Goal: Check status: Check status

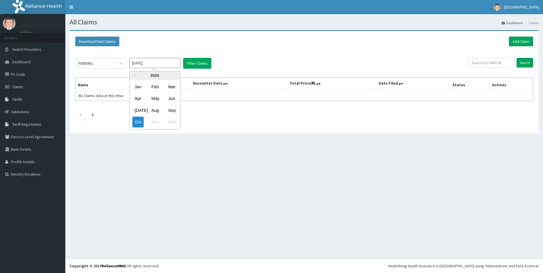
click at [154, 65] on input "[DATE]" at bounding box center [154, 63] width 51 height 10
click at [172, 109] on div "Sep" at bounding box center [171, 110] width 11 height 11
type input "[DATE]"
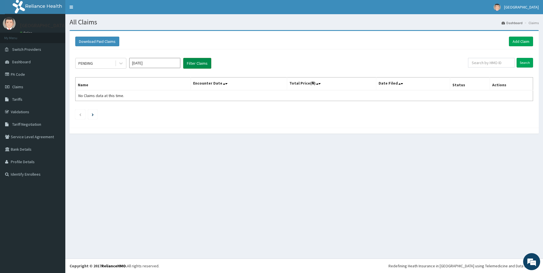
click at [202, 62] on button "Filter Claims" at bounding box center [197, 63] width 28 height 11
click at [205, 60] on button "Filter Claims" at bounding box center [197, 63] width 28 height 11
click at [202, 62] on button "Filter Claims" at bounding box center [197, 63] width 28 height 11
click at [201, 62] on button "Filter Claims" at bounding box center [197, 63] width 28 height 11
click at [500, 61] on input "text" at bounding box center [491, 63] width 47 height 10
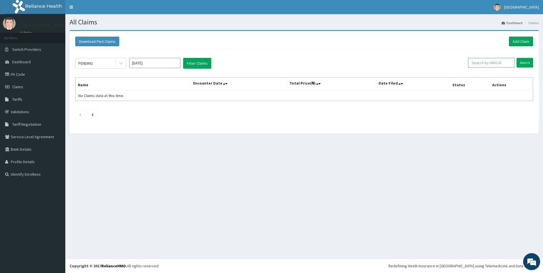
click at [483, 62] on input "text" at bounding box center [491, 63] width 47 height 10
type input "[PERSON_NAME]"
click at [523, 65] on input "Search" at bounding box center [525, 63] width 16 height 10
click at [510, 61] on icon at bounding box center [509, 63] width 4 height 4
click at [199, 59] on button "Filter Claims" at bounding box center [197, 63] width 28 height 11
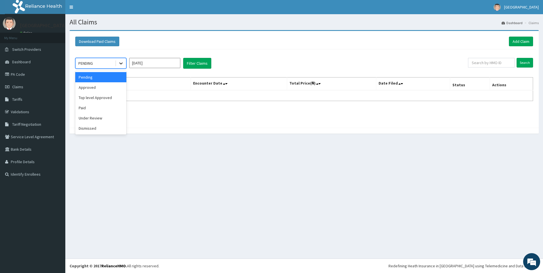
click at [122, 62] on icon at bounding box center [121, 64] width 6 height 6
click at [94, 88] on div "Approved" at bounding box center [100, 87] width 51 height 10
click at [202, 61] on button "Filter Claims" at bounding box center [197, 63] width 28 height 11
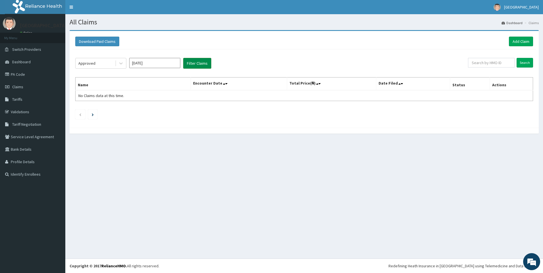
click at [197, 63] on button "Filter Claims" at bounding box center [197, 63] width 28 height 11
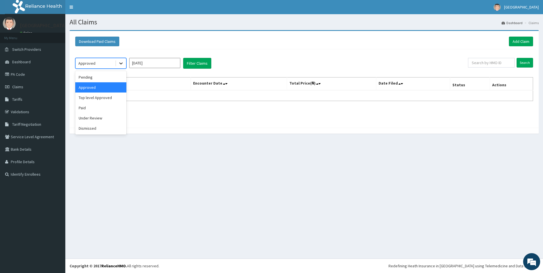
click at [120, 64] on icon at bounding box center [120, 64] width 3 height 2
click at [81, 107] on div "Paid" at bounding box center [100, 108] width 51 height 10
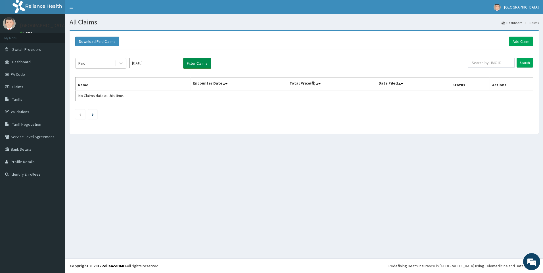
click at [199, 59] on button "Filter Claims" at bounding box center [197, 63] width 28 height 11
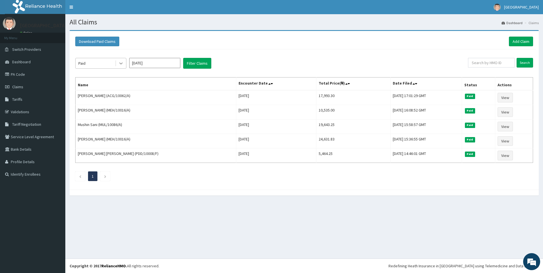
click at [123, 62] on icon at bounding box center [121, 64] width 6 height 6
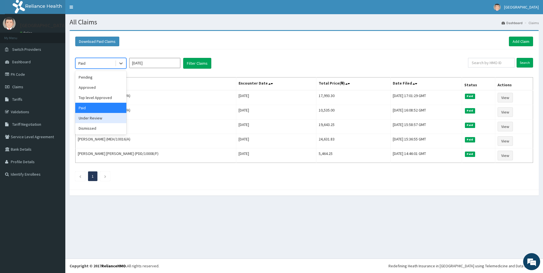
click at [99, 117] on div "Under Review" at bounding box center [100, 118] width 51 height 10
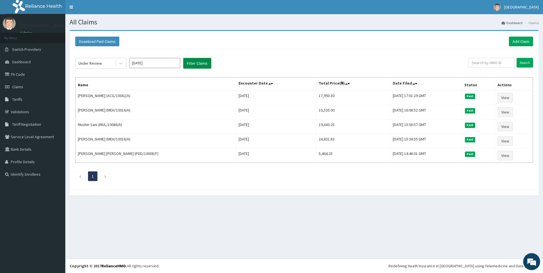
click at [205, 62] on button "Filter Claims" at bounding box center [197, 63] width 28 height 11
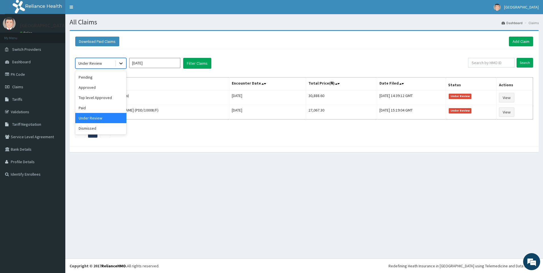
click at [126, 63] on div at bounding box center [121, 63] width 10 height 10
click at [89, 76] on div "Pending" at bounding box center [100, 77] width 51 height 10
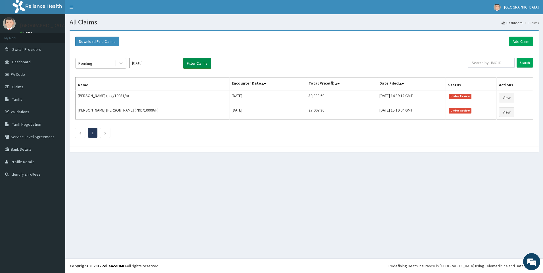
click at [190, 61] on button "Filter Claims" at bounding box center [197, 63] width 28 height 11
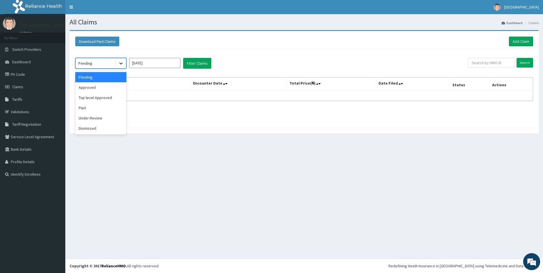
click at [122, 61] on icon at bounding box center [121, 64] width 6 height 6
click at [93, 129] on div "Dismissed" at bounding box center [100, 128] width 51 height 10
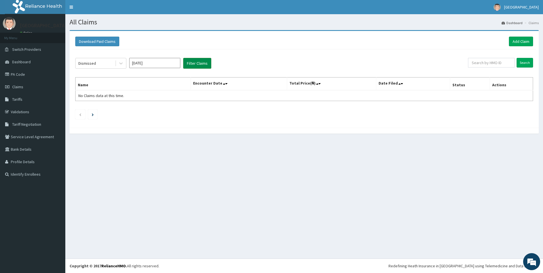
click at [201, 61] on button "Filter Claims" at bounding box center [197, 63] width 28 height 11
click at [199, 63] on button "Filter Claims" at bounding box center [197, 63] width 28 height 11
click at [120, 63] on icon at bounding box center [120, 64] width 3 height 2
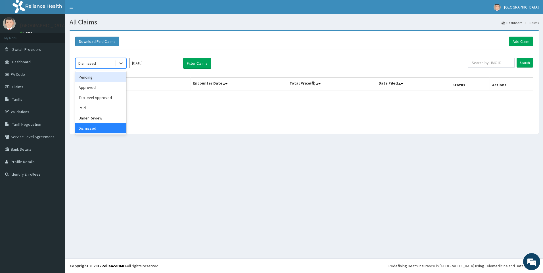
click at [95, 76] on div "Pending" at bounding box center [100, 77] width 51 height 10
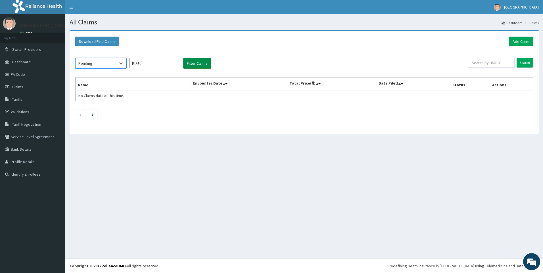
click at [201, 61] on button "Filter Claims" at bounding box center [197, 63] width 28 height 11
click at [119, 62] on icon at bounding box center [121, 64] width 6 height 6
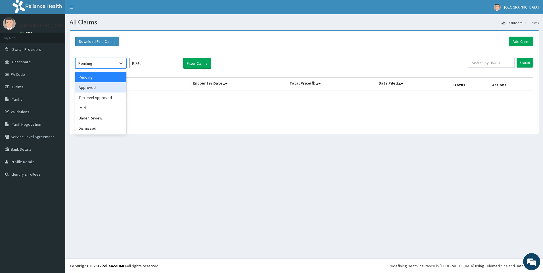
click at [98, 87] on div "Approved" at bounding box center [100, 87] width 51 height 10
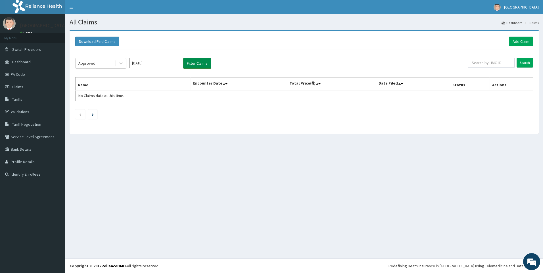
click at [202, 61] on button "Filter Claims" at bounding box center [197, 63] width 28 height 11
click at [197, 61] on button "Filter Claims" at bounding box center [197, 63] width 28 height 11
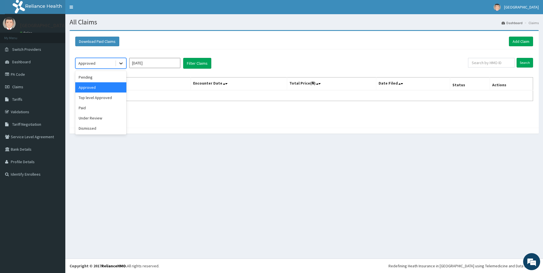
click at [123, 61] on icon at bounding box center [121, 64] width 6 height 6
click at [97, 118] on div "Under Review" at bounding box center [100, 118] width 51 height 10
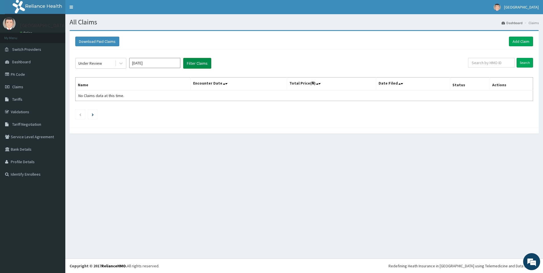
click at [201, 64] on button "Filter Claims" at bounding box center [197, 63] width 28 height 11
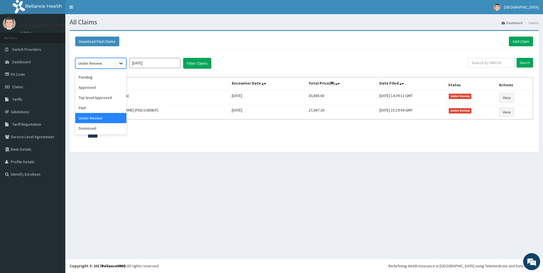
click at [122, 62] on icon at bounding box center [121, 64] width 6 height 6
click at [95, 77] on div "Pending" at bounding box center [100, 77] width 51 height 10
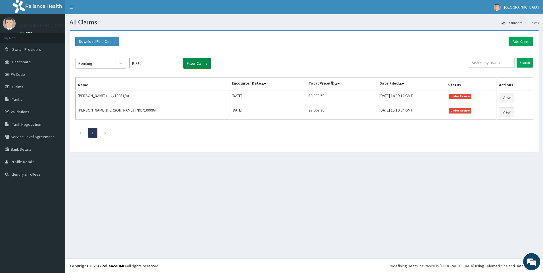
click at [207, 62] on button "Filter Claims" at bounding box center [197, 63] width 28 height 11
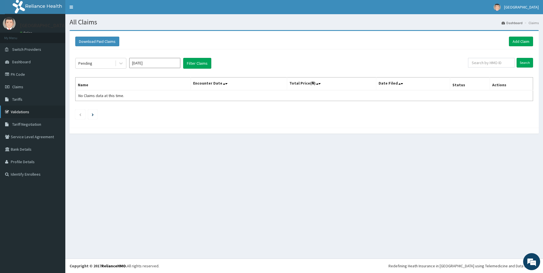
click at [18, 113] on link "Validations" at bounding box center [32, 112] width 65 height 12
